Goal: Navigation & Orientation: Find specific page/section

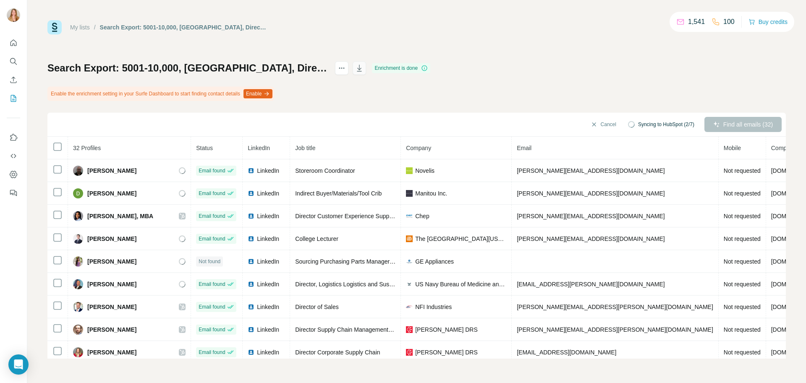
click at [366, 73] on button "button" at bounding box center [359, 67] width 13 height 13
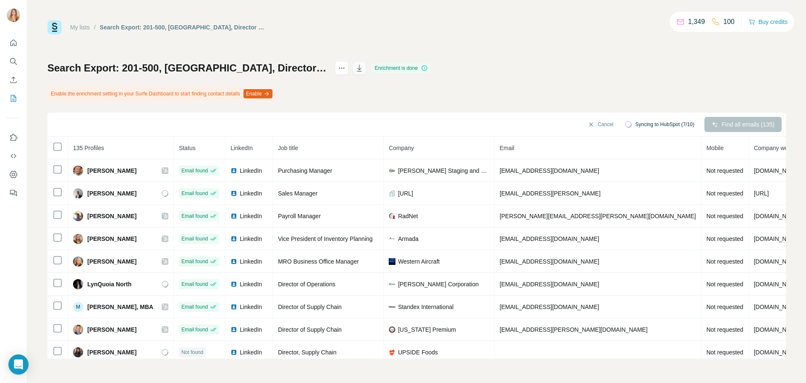
click at [364, 70] on icon "button" at bounding box center [359, 68] width 8 height 8
